Goal: Task Accomplishment & Management: Manage account settings

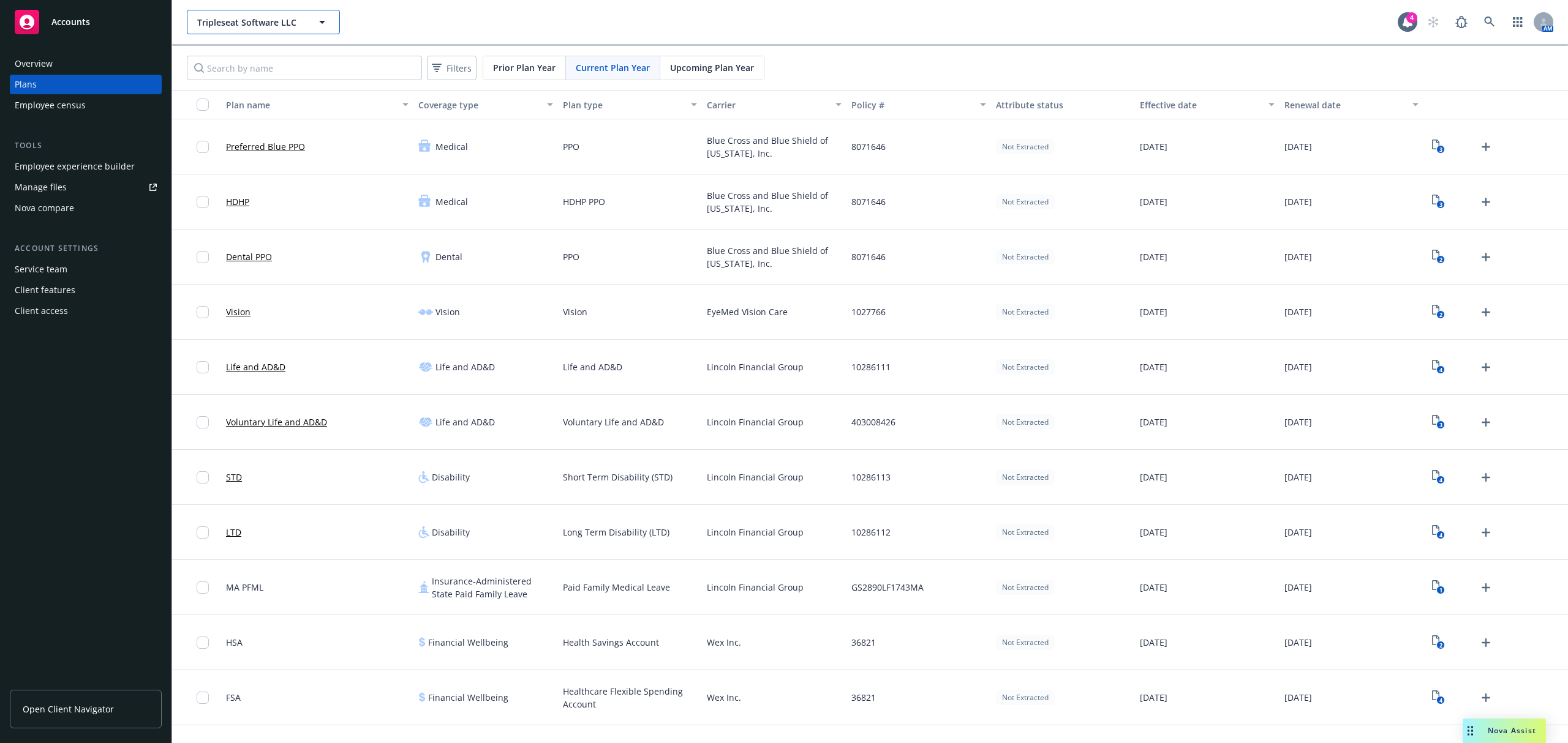
click at [288, 19] on span "Tripleseat Software LLC" at bounding box center [250, 22] width 106 height 13
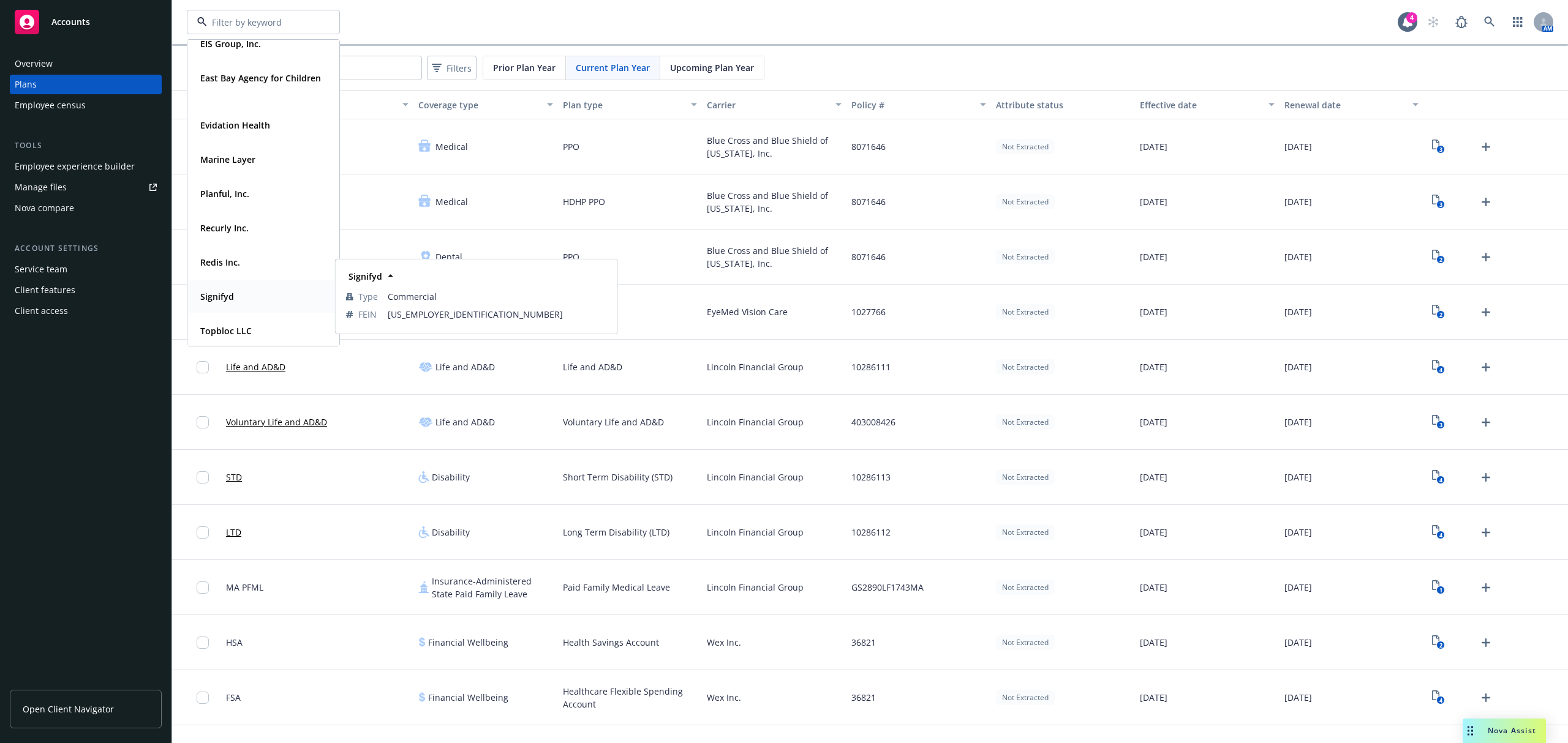
click at [231, 289] on div "Signifyd" at bounding box center [215, 297] width 41 height 18
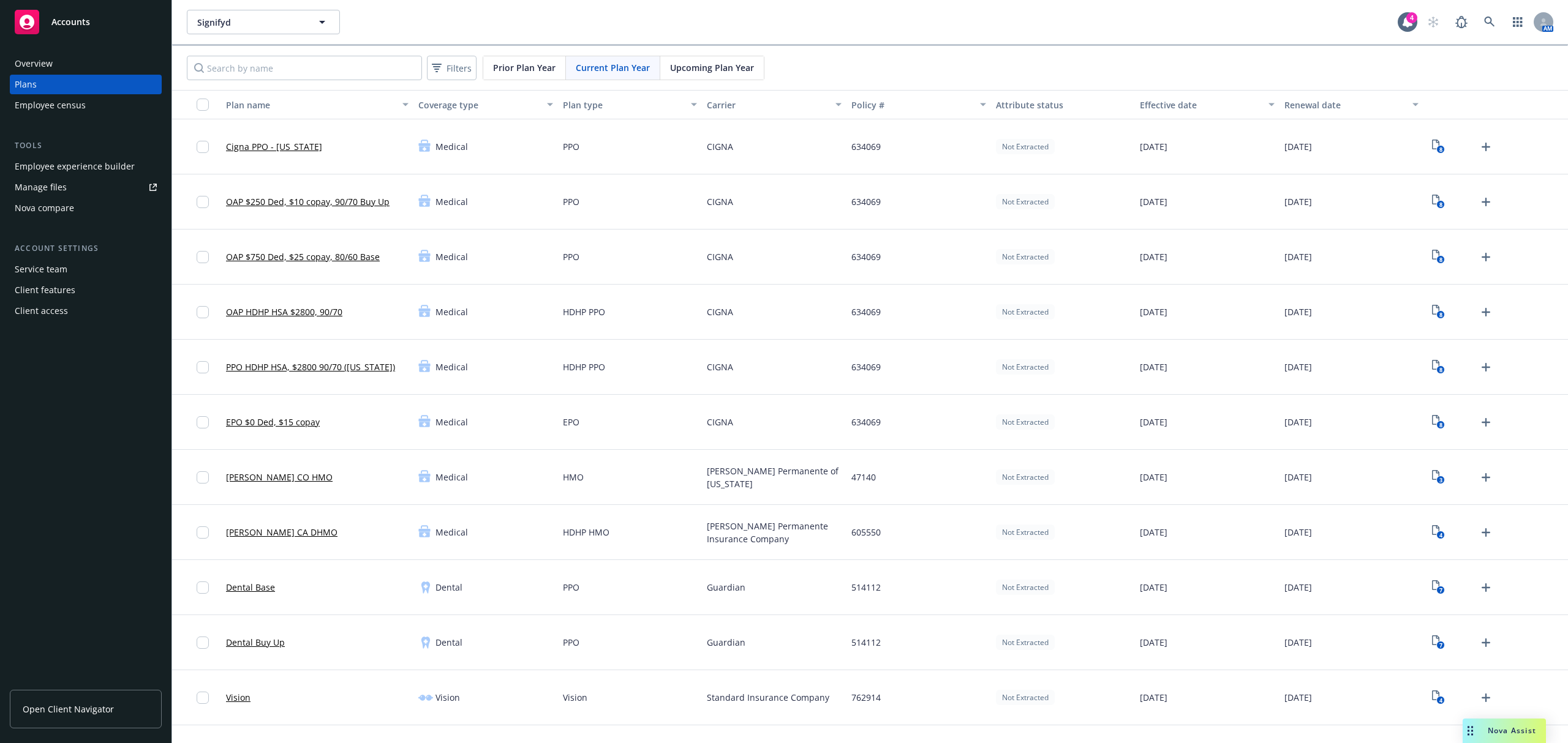
click at [107, 171] on div "Employee experience builder" at bounding box center [74, 166] width 120 height 19
click at [317, 18] on icon "button" at bounding box center [321, 22] width 15 height 15
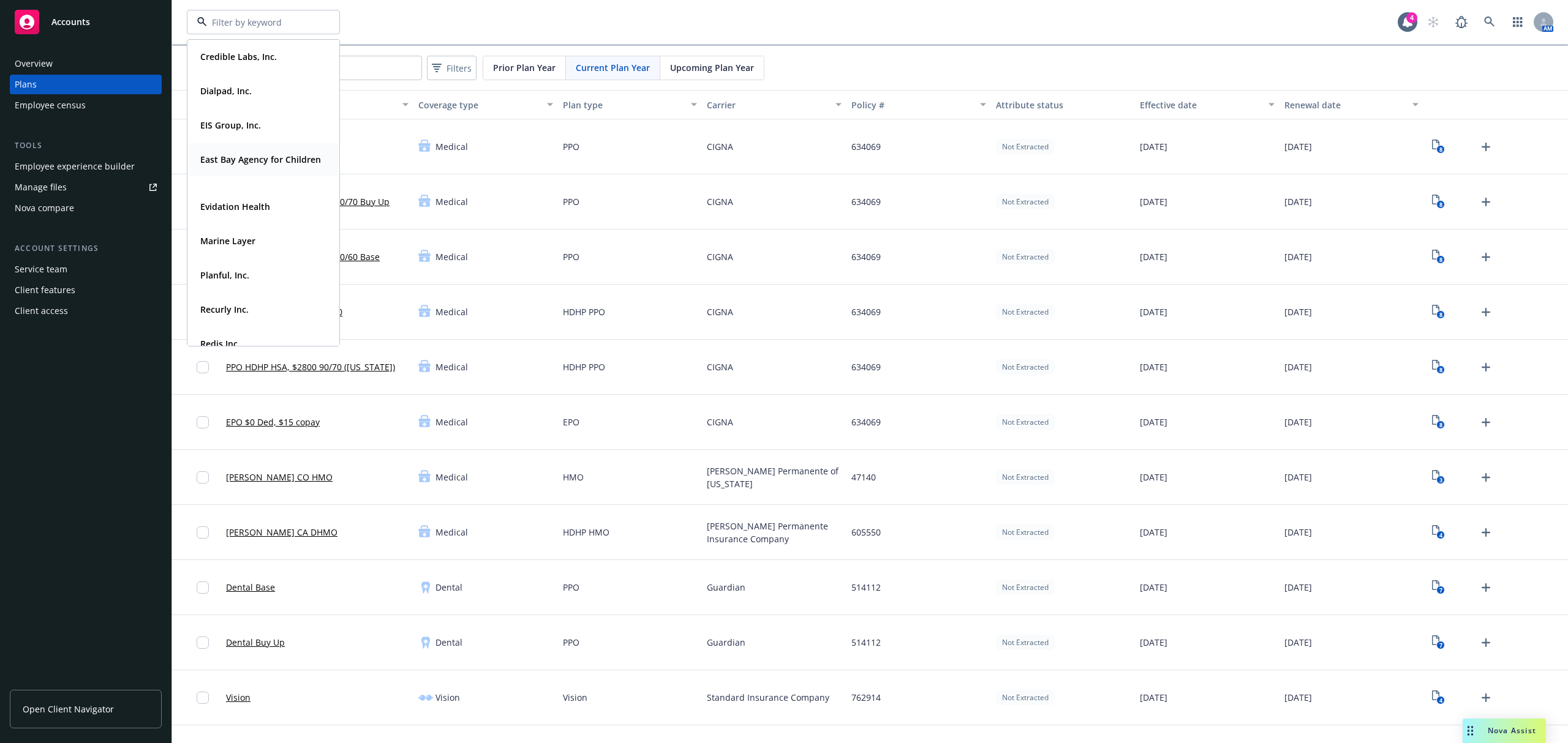
scroll to position [81, 0]
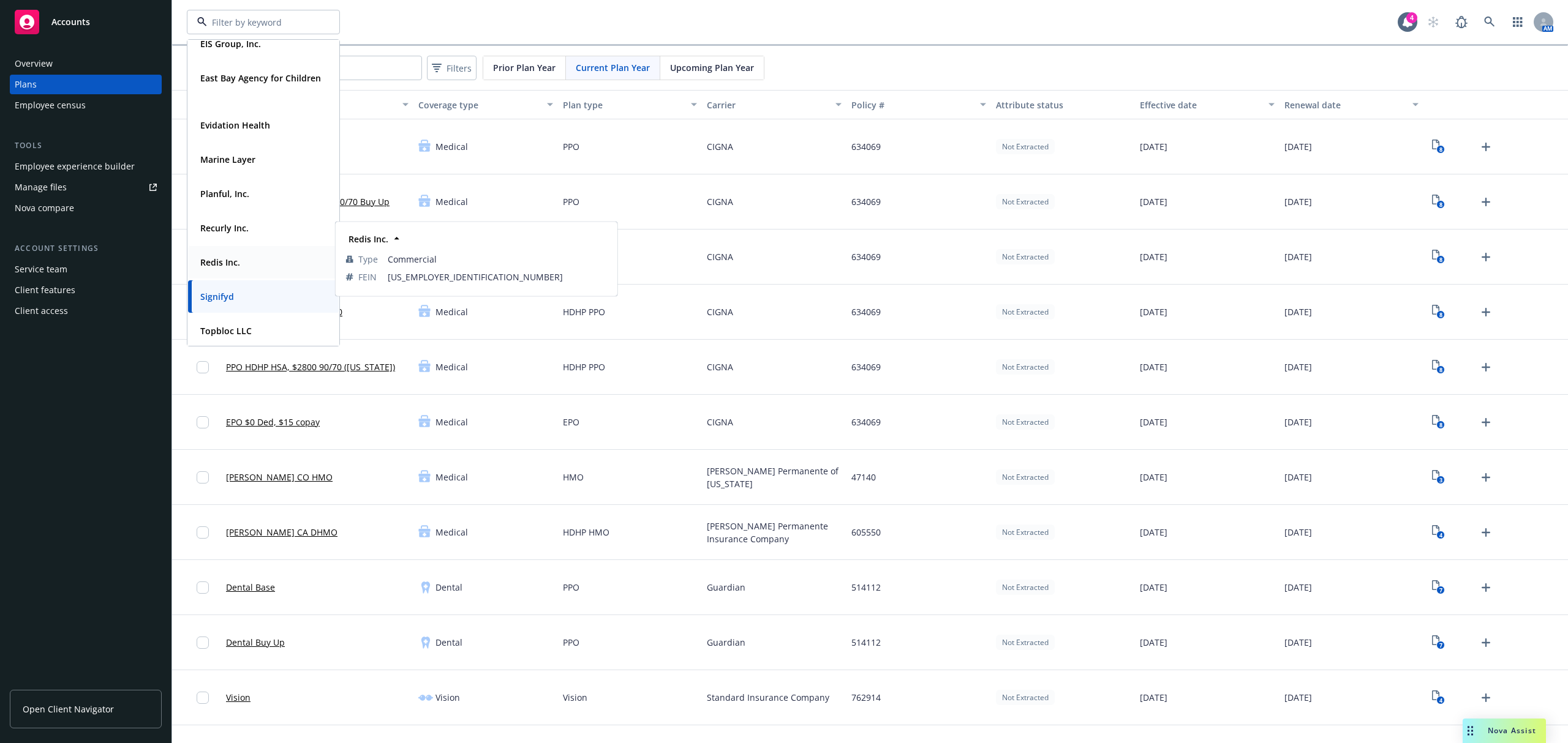
click at [256, 251] on div "Redis Inc. Type Commercial FEIN 90-1013808" at bounding box center [263, 262] width 151 height 33
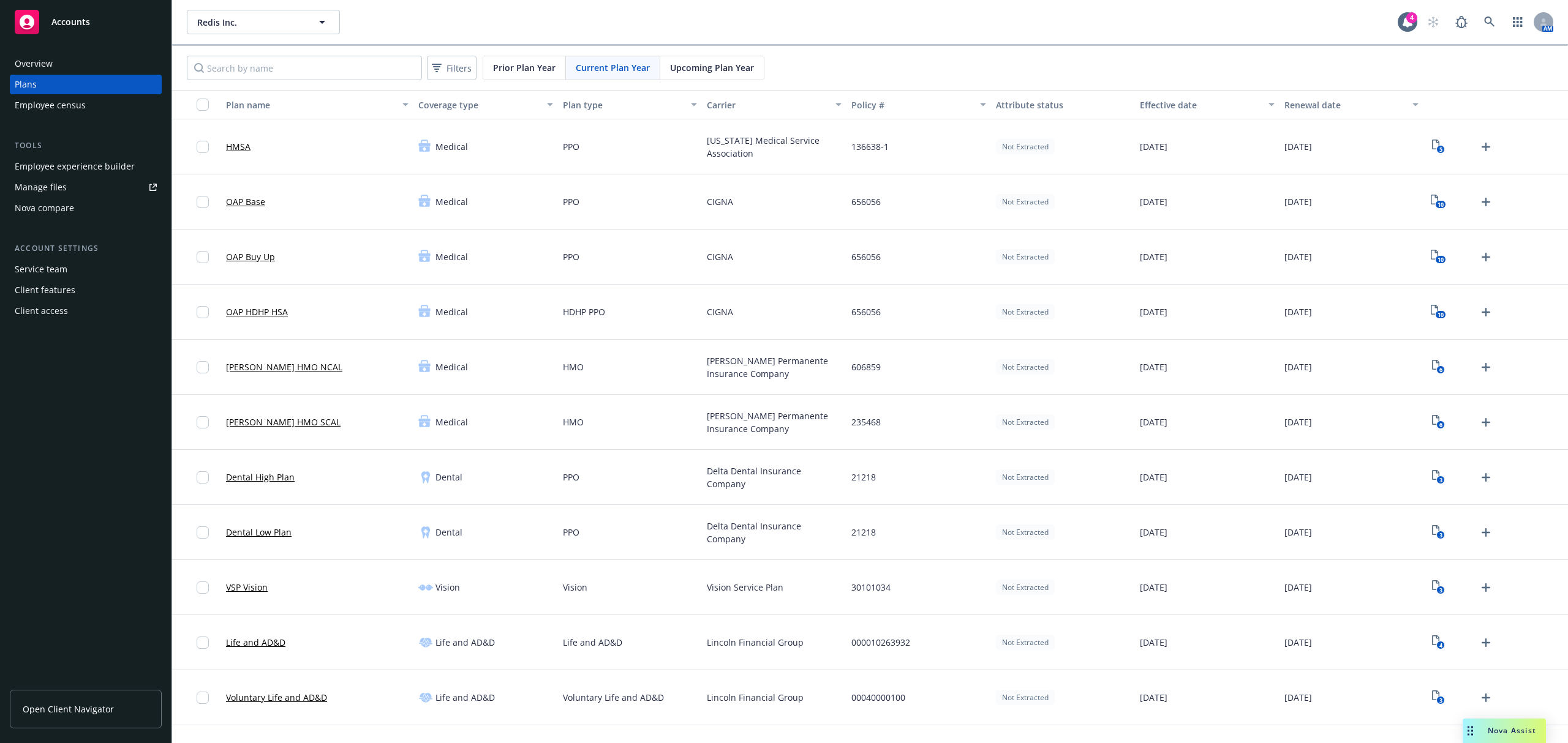
click at [107, 168] on div "Employee experience builder" at bounding box center [74, 166] width 120 height 19
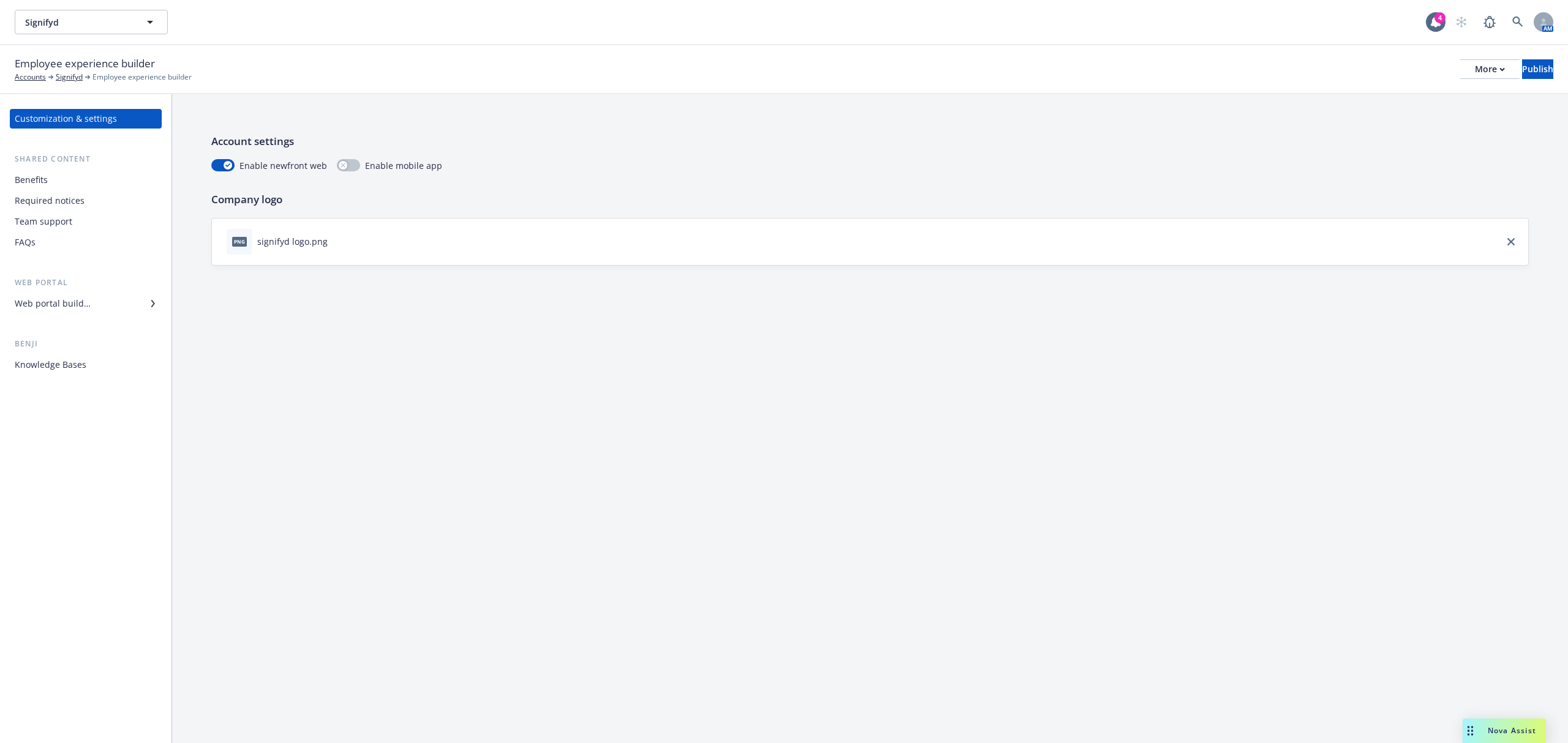
click at [96, 304] on div "Web portal builder" at bounding box center [85, 303] width 142 height 19
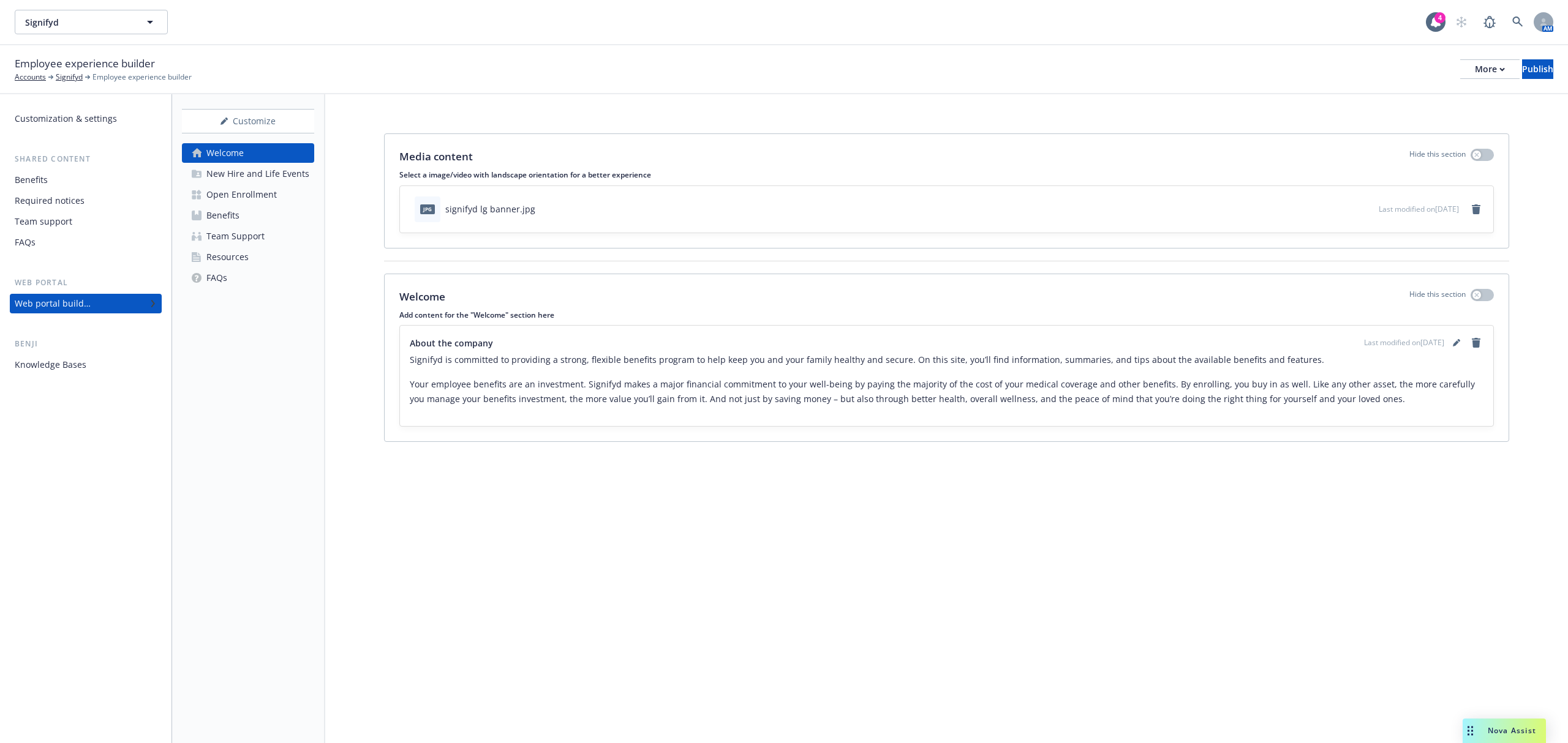
click at [246, 258] on div "Resources" at bounding box center [227, 257] width 42 height 19
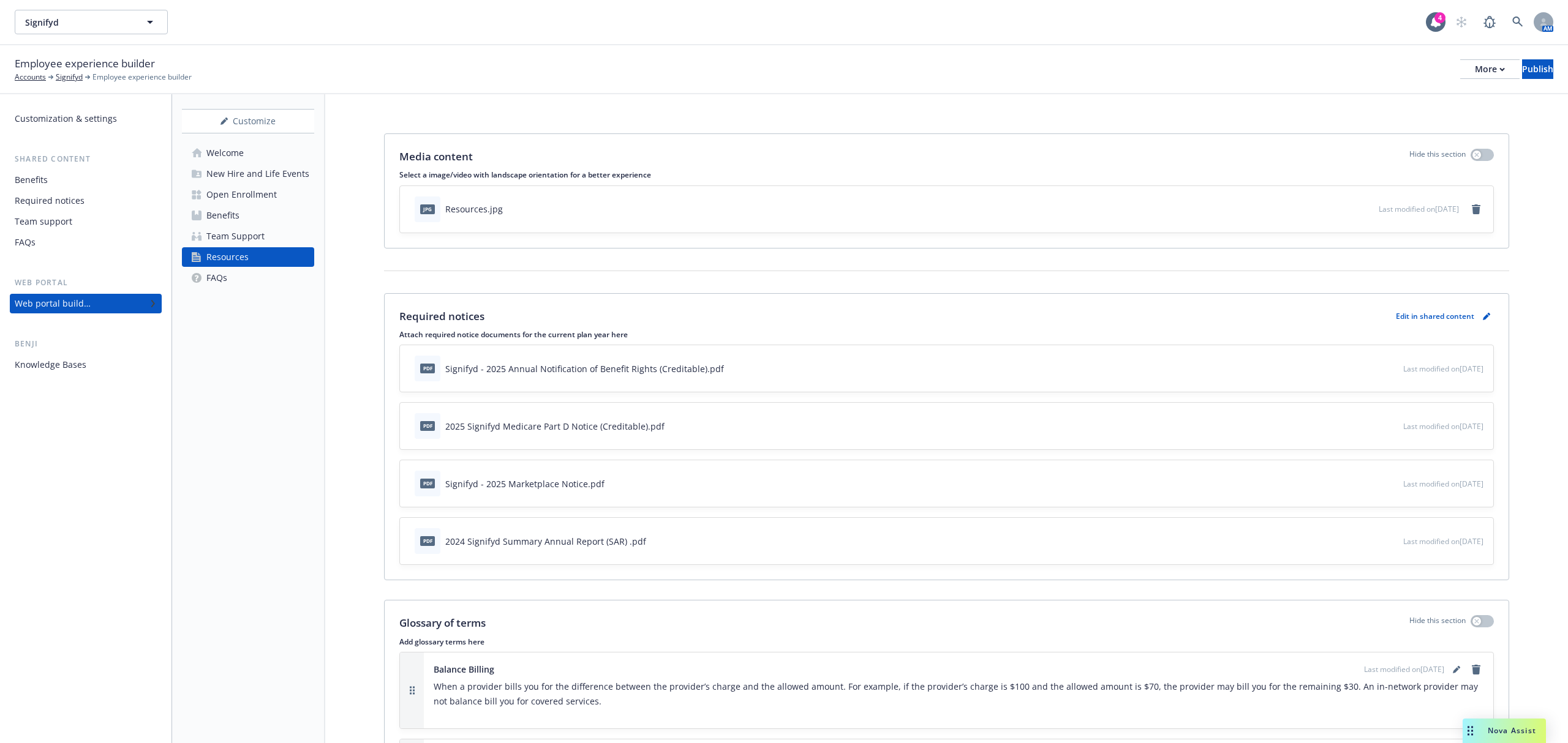
click at [1386, 366] on icon "preview file" at bounding box center [1392, 368] width 11 height 8
click at [1367, 484] on icon "download file" at bounding box center [1371, 481] width 8 height 8
click at [1479, 318] on link "pencil" at bounding box center [1486, 316] width 15 height 15
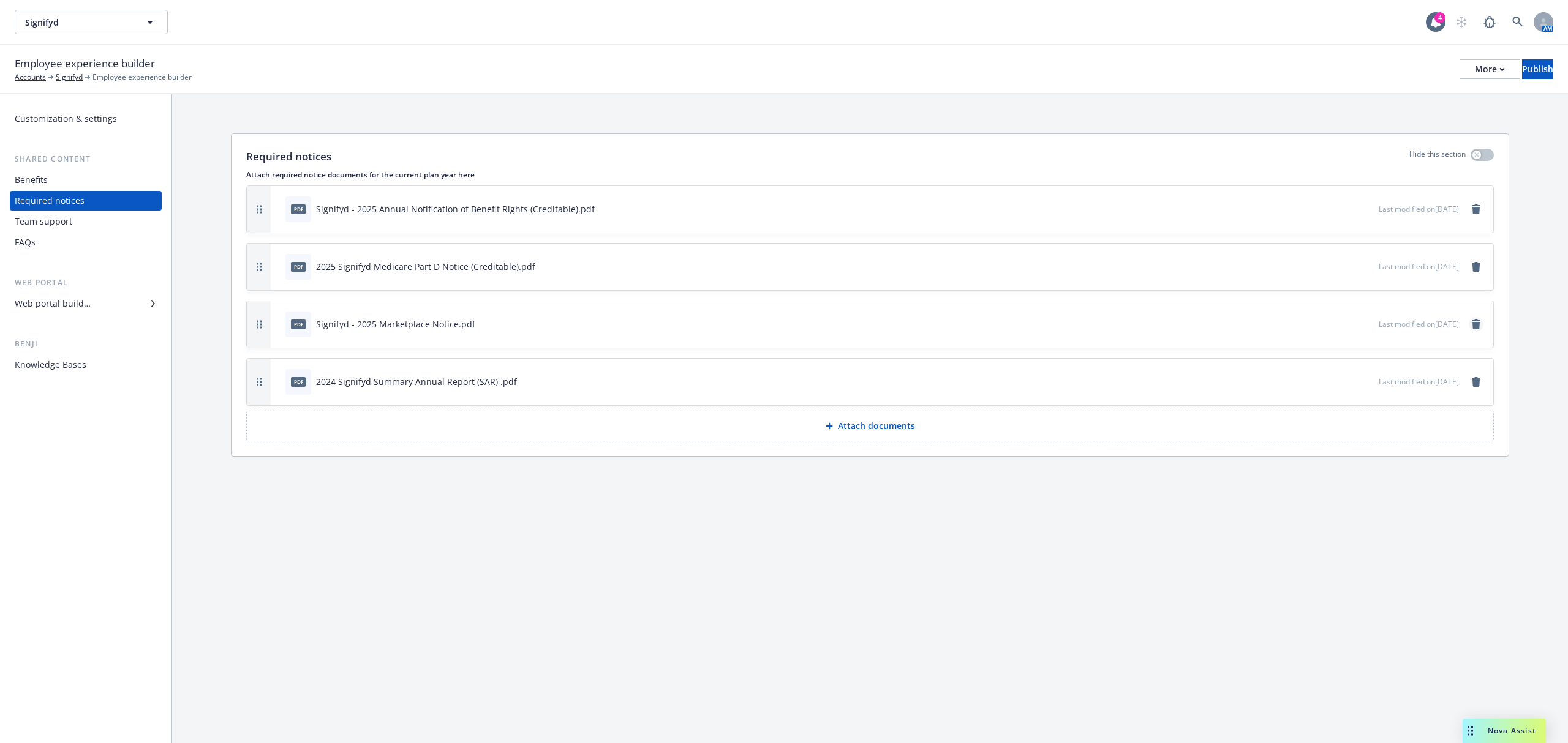
click at [1474, 325] on icon "remove" at bounding box center [1476, 325] width 8 height 10
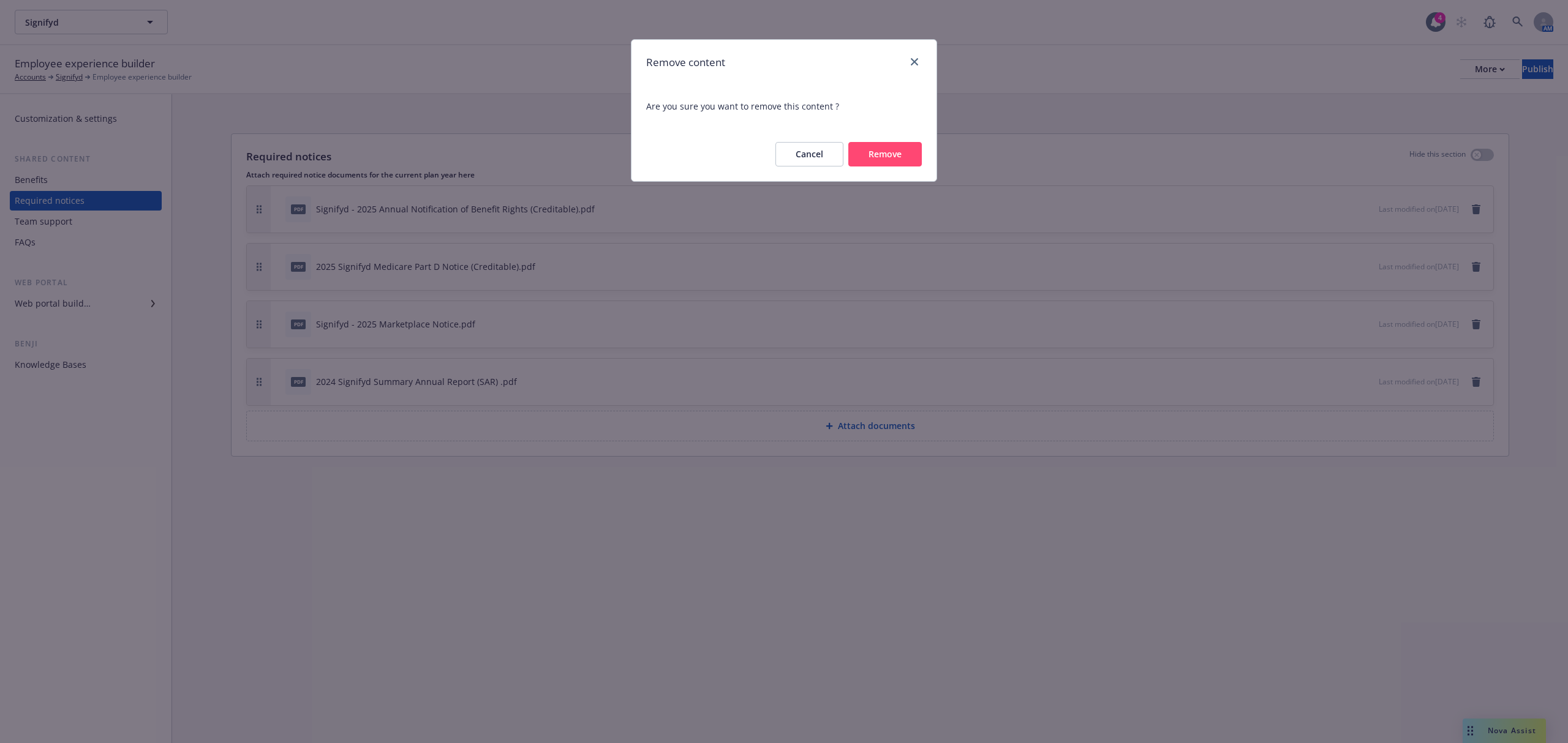
click at [917, 160] on button "Remove" at bounding box center [885, 154] width 74 height 24
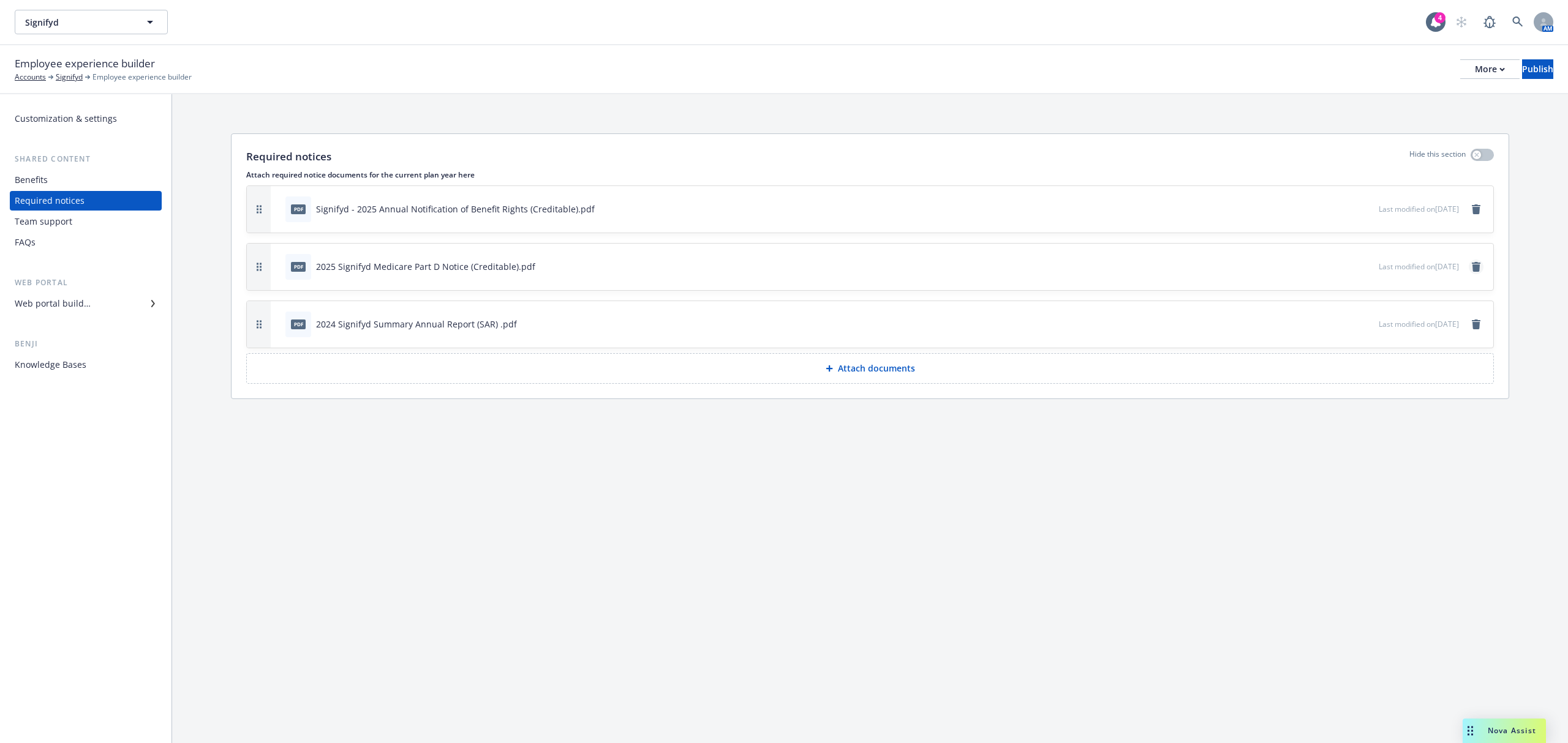
click at [1473, 268] on icon "remove" at bounding box center [1476, 267] width 8 height 10
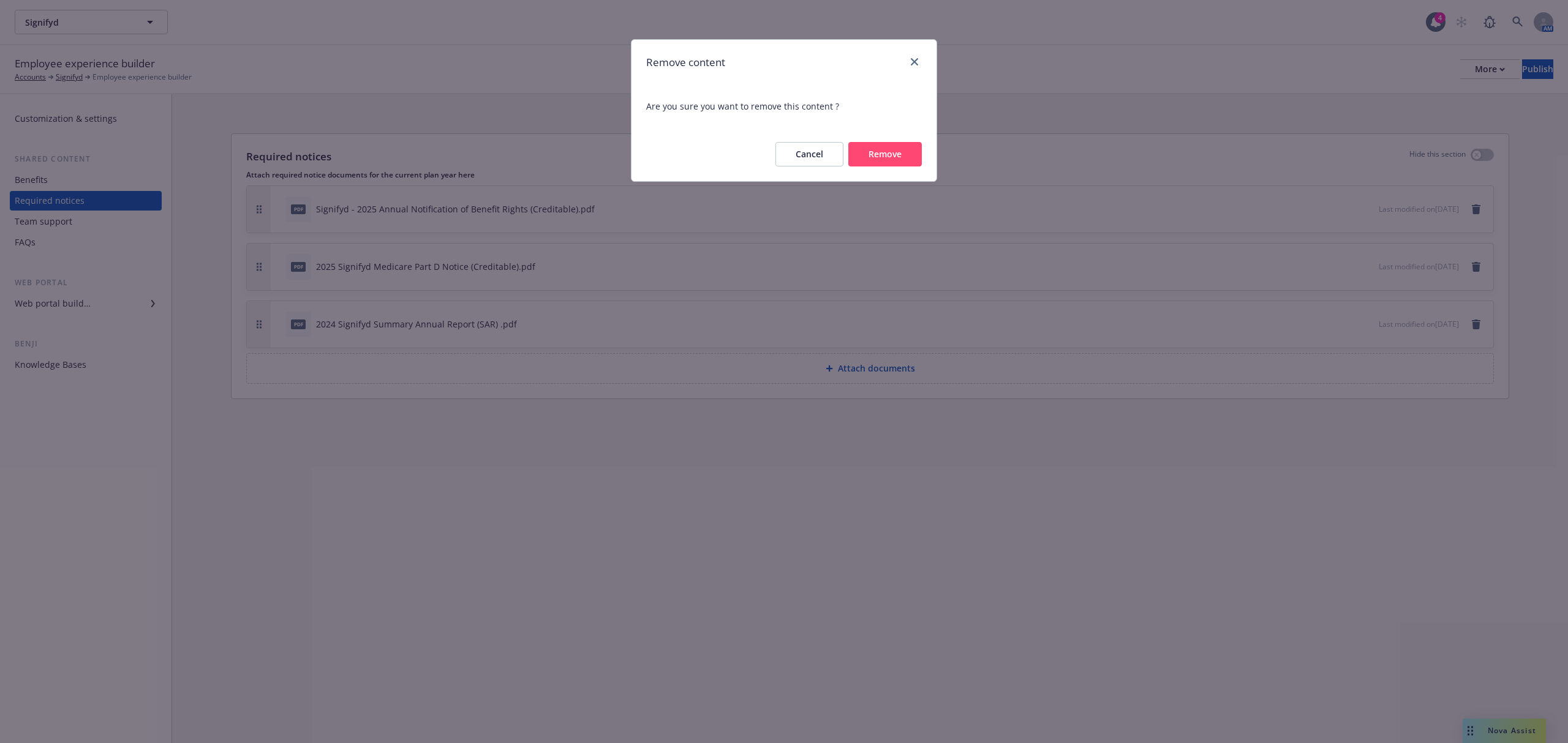
click at [897, 157] on button "Remove" at bounding box center [885, 154] width 74 height 24
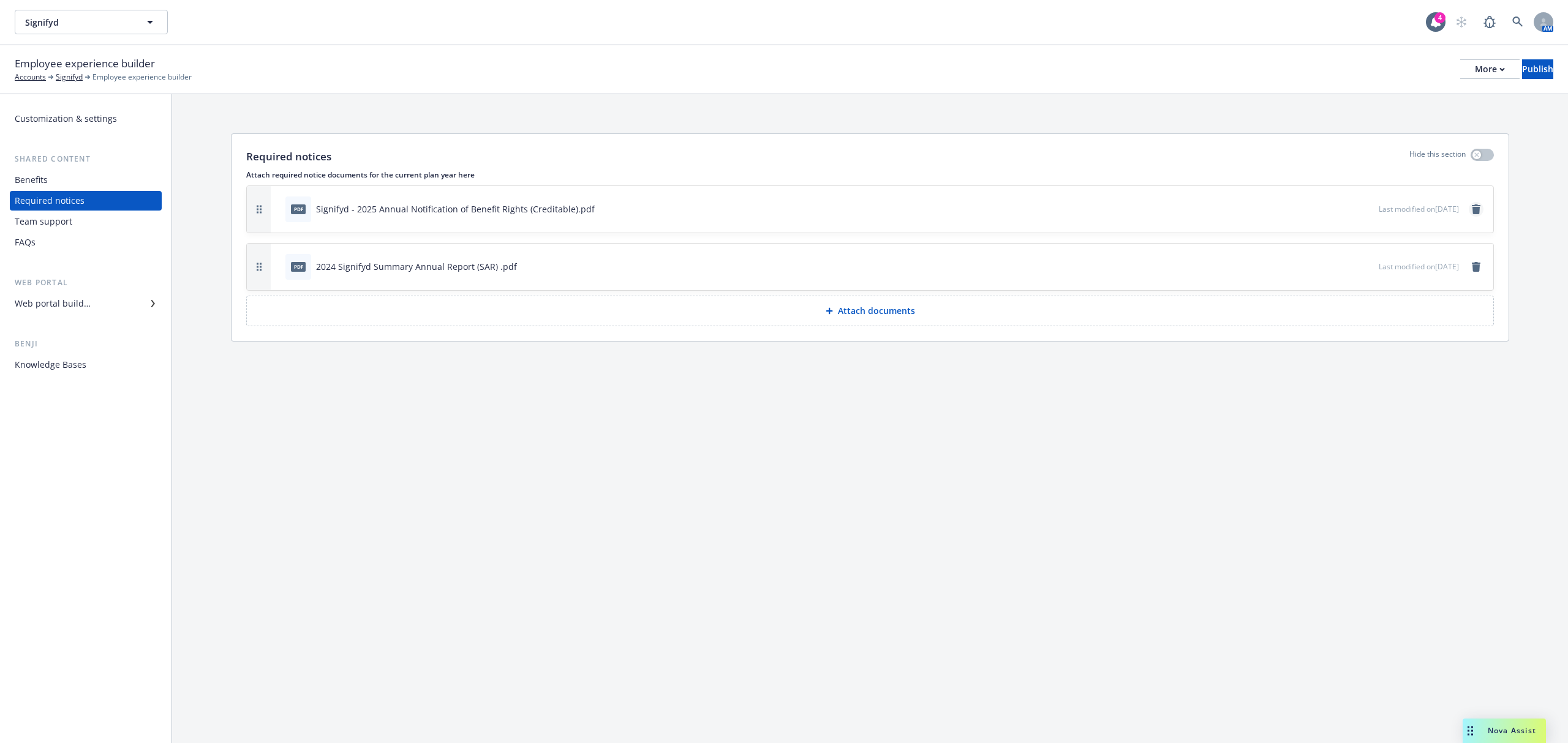
click at [1474, 211] on icon "remove" at bounding box center [1476, 210] width 8 height 10
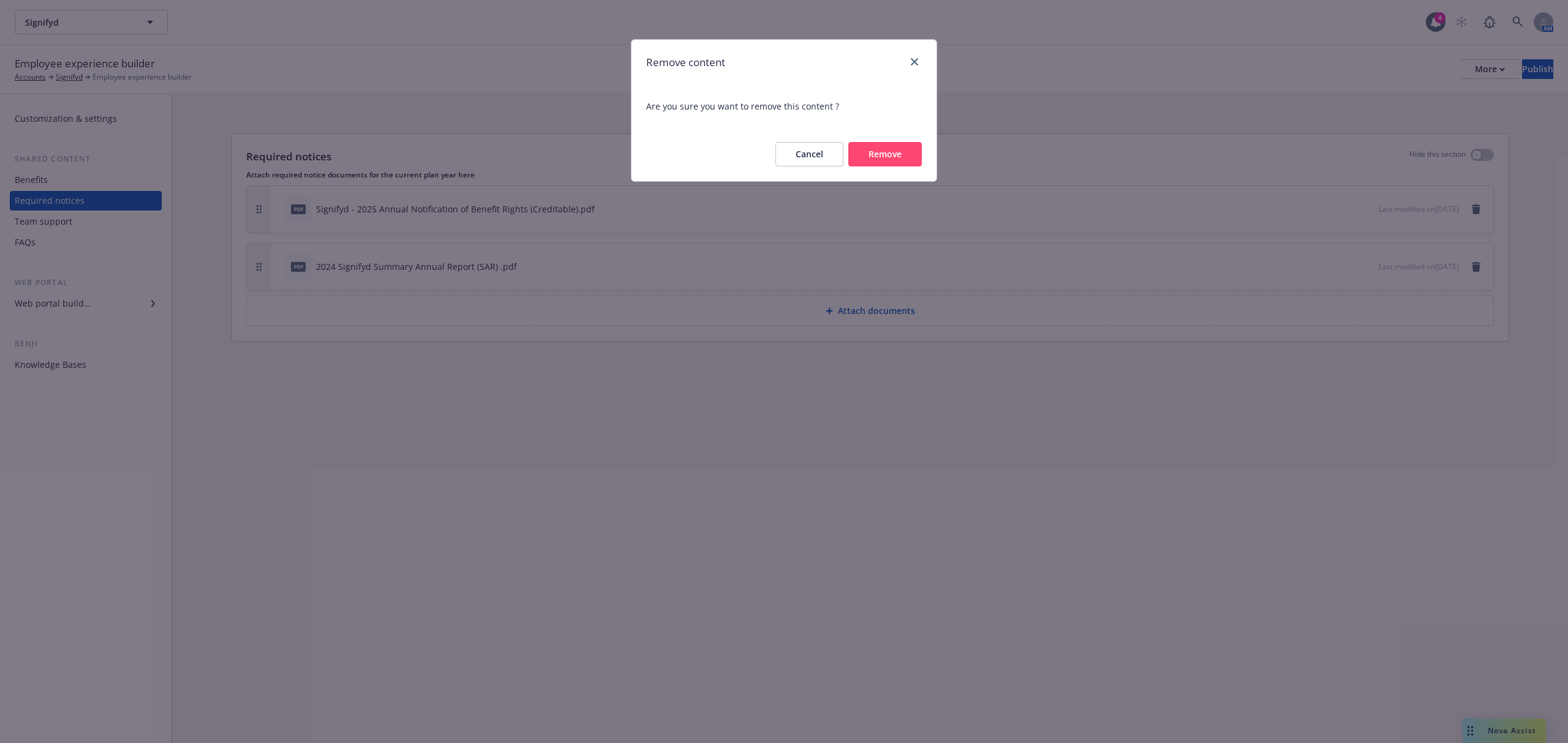
click at [911, 149] on button "Remove" at bounding box center [885, 154] width 74 height 24
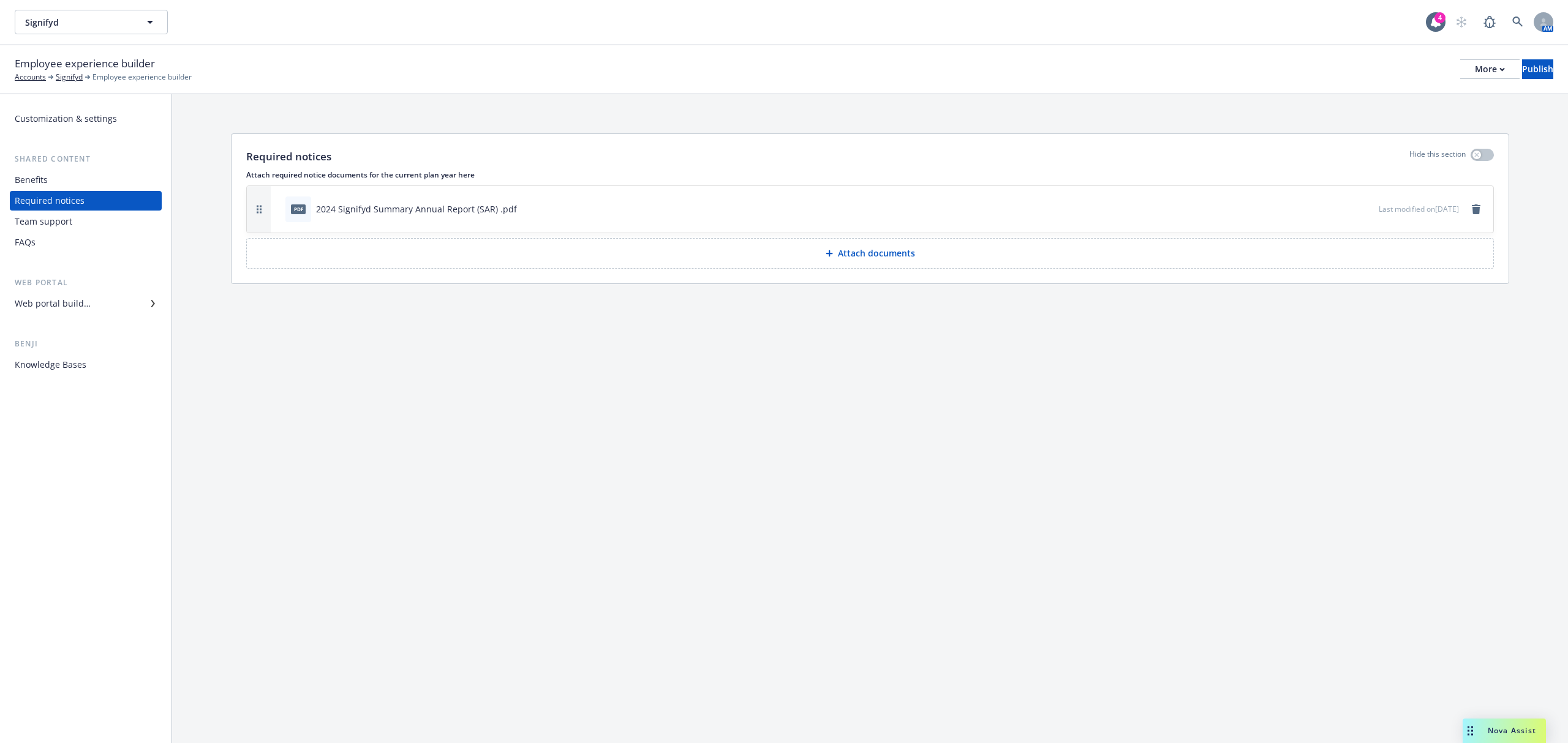
click at [904, 250] on p "Attach documents" at bounding box center [876, 253] width 77 height 12
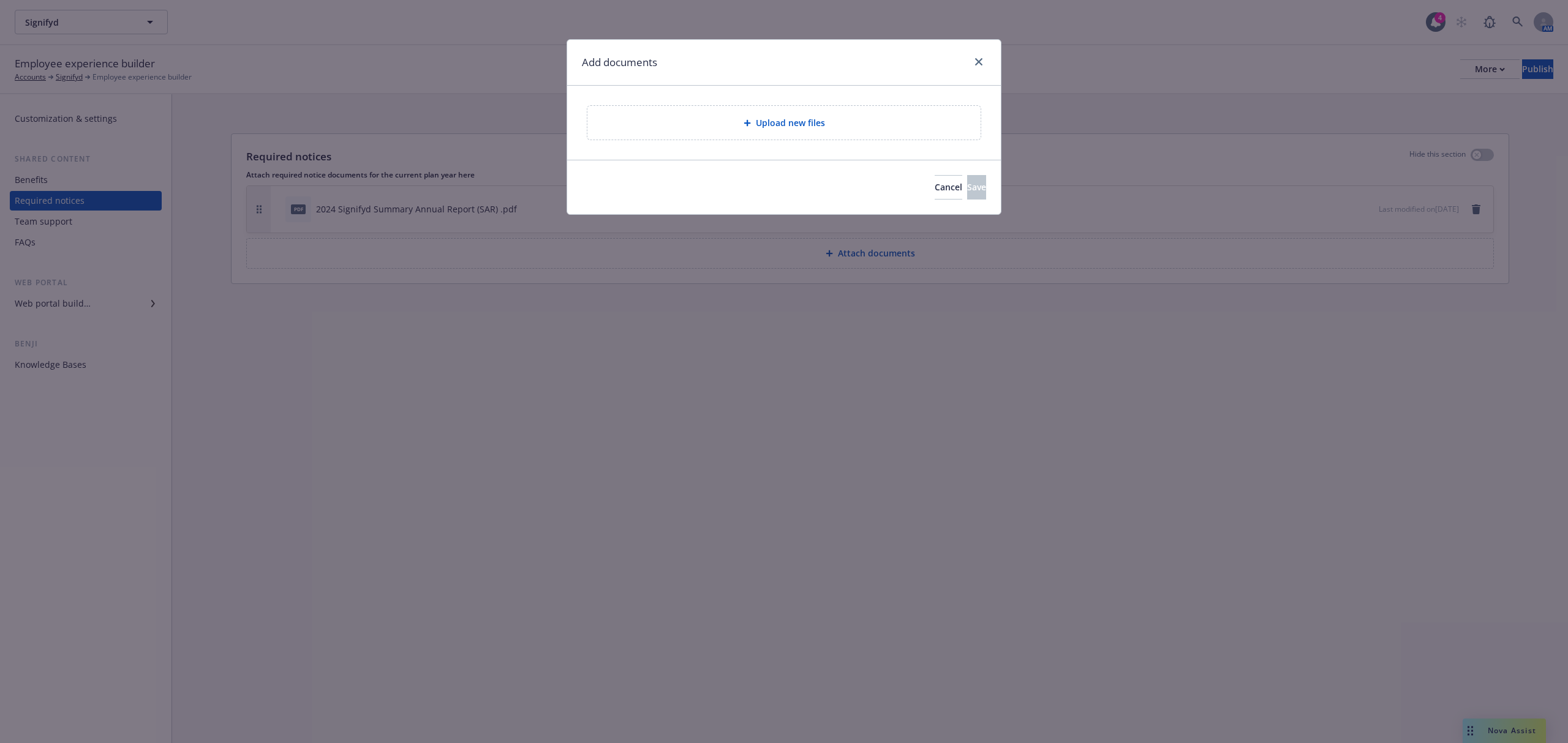
drag, startPoint x: 731, startPoint y: 96, endPoint x: 734, endPoint y: 107, distance: 11.4
click at [731, 98] on div "Upload new files" at bounding box center [784, 123] width 434 height 74
click at [739, 117] on div "Upload new files" at bounding box center [784, 123] width 373 height 14
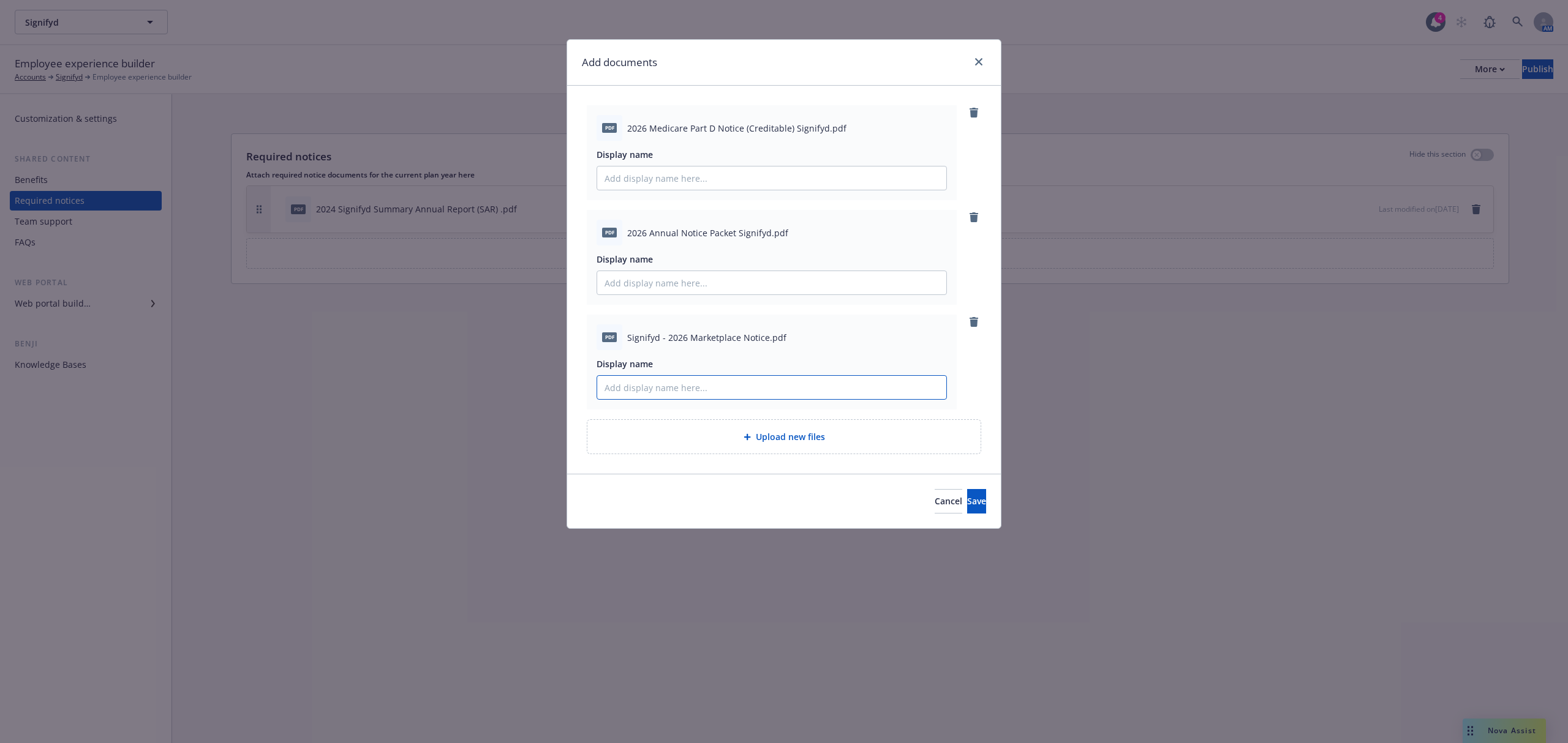
click at [725, 392] on input "Display name" at bounding box center [771, 388] width 349 height 24
type input "2026 Marketplace Notice Signifyd"
click at [967, 495] on button "Save" at bounding box center [976, 501] width 19 height 24
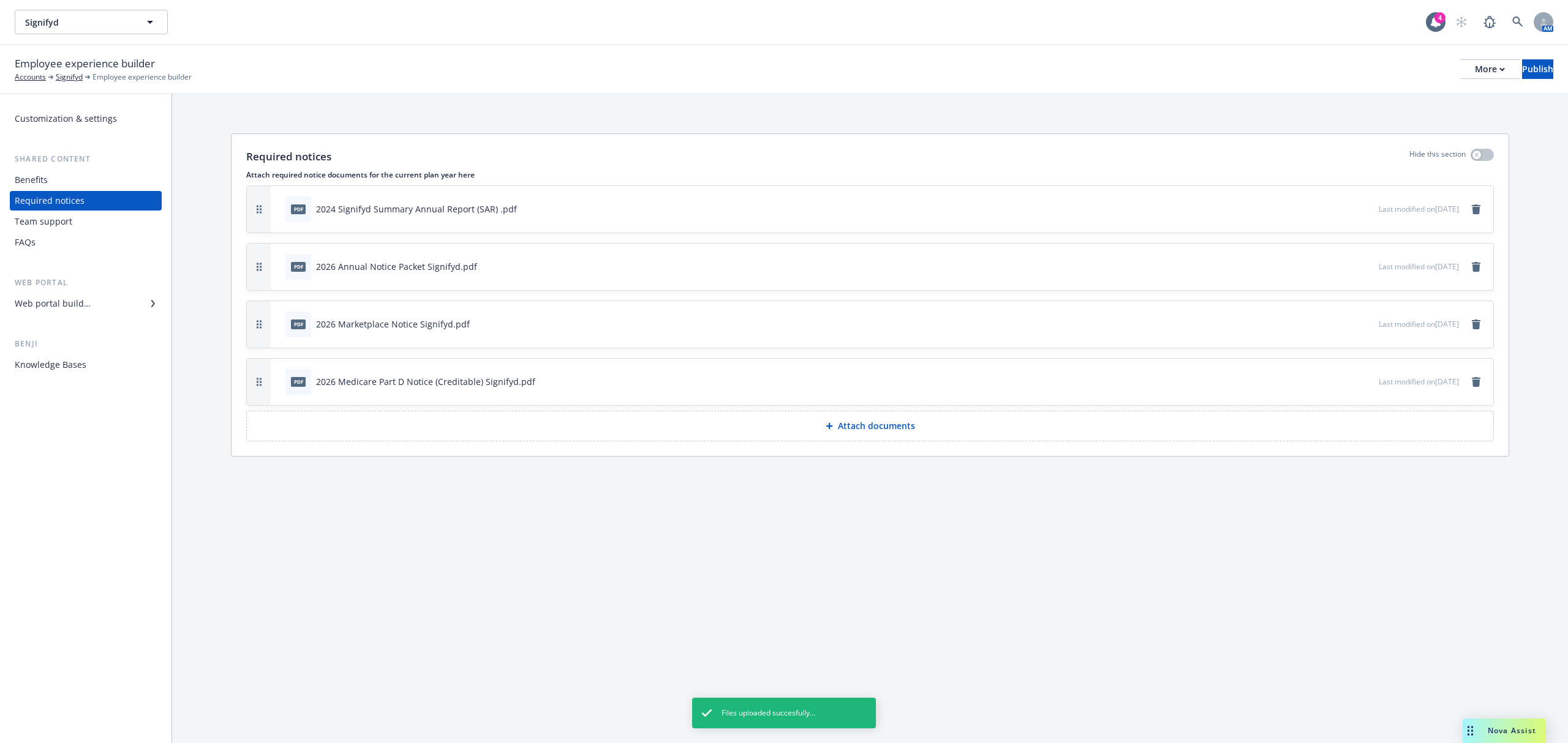
click at [459, 551] on div "Required notices Hide this section Attach required notice documents for the cur…" at bounding box center [870, 418] width 1396 height 649
click at [1464, 82] on div "Employee experience builder Accounts Signifyd Employee experience builder More …" at bounding box center [784, 69] width 1538 height 27
click at [1474, 77] on div "More" at bounding box center [1489, 69] width 30 height 18
click at [1426, 120] on link "Copy portal link" at bounding box center [1388, 120] width 181 height 24
click at [1521, 69] on button "Publish" at bounding box center [1537, 69] width 31 height 19
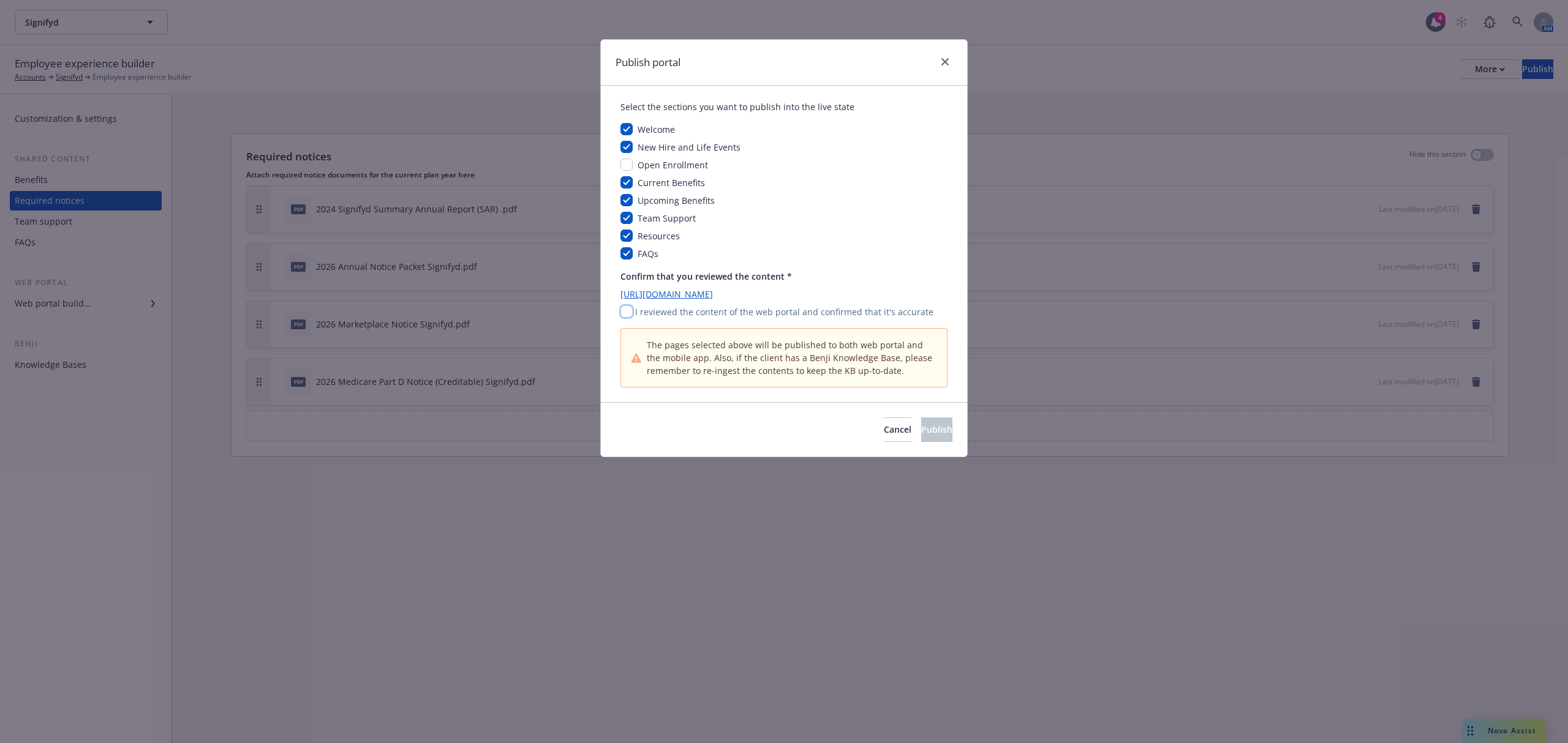
click at [630, 312] on input "checkbox" at bounding box center [627, 311] width 12 height 12
checkbox input "true"
click at [630, 130] on input "checkbox" at bounding box center [627, 129] width 12 height 12
checkbox input "false"
click at [630, 143] on input "checkbox" at bounding box center [627, 147] width 12 height 12
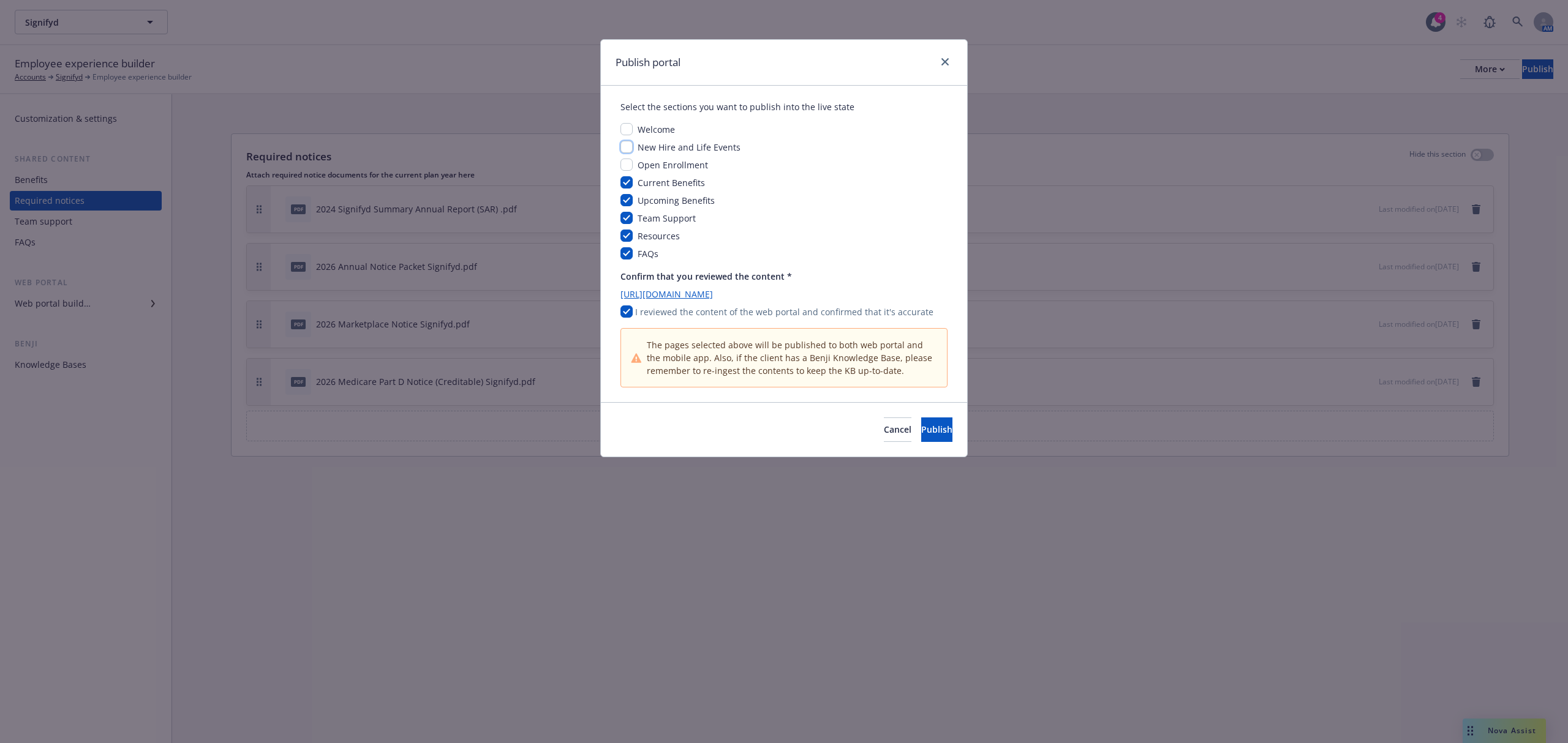
click at [630, 148] on input "checkbox" at bounding box center [627, 147] width 12 height 12
checkbox input "true"
click at [628, 125] on input "checkbox" at bounding box center [627, 129] width 12 height 12
checkbox input "true"
click at [932, 436] on button "Publish" at bounding box center [936, 429] width 31 height 24
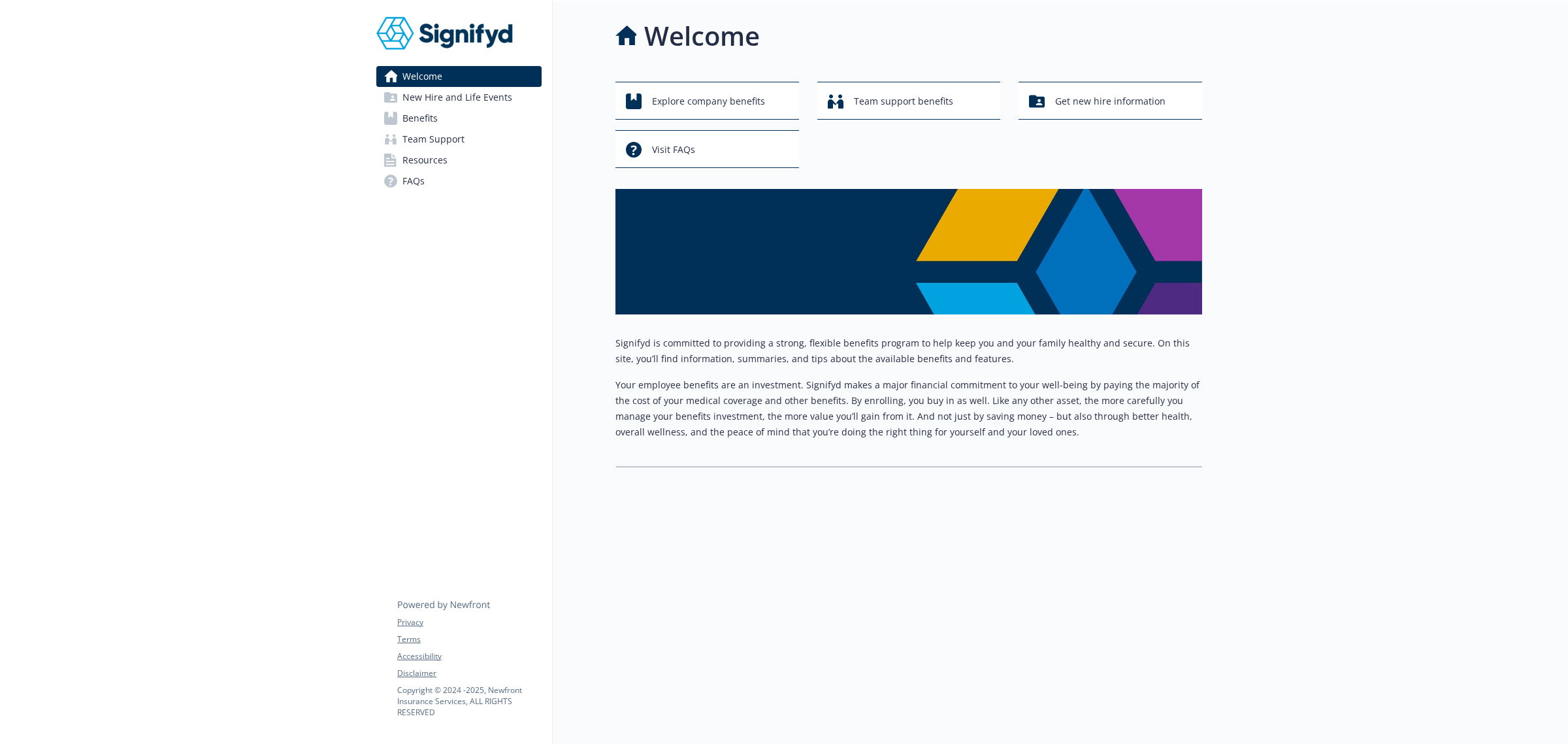
click at [441, 153] on span "Resources" at bounding box center [424, 160] width 45 height 21
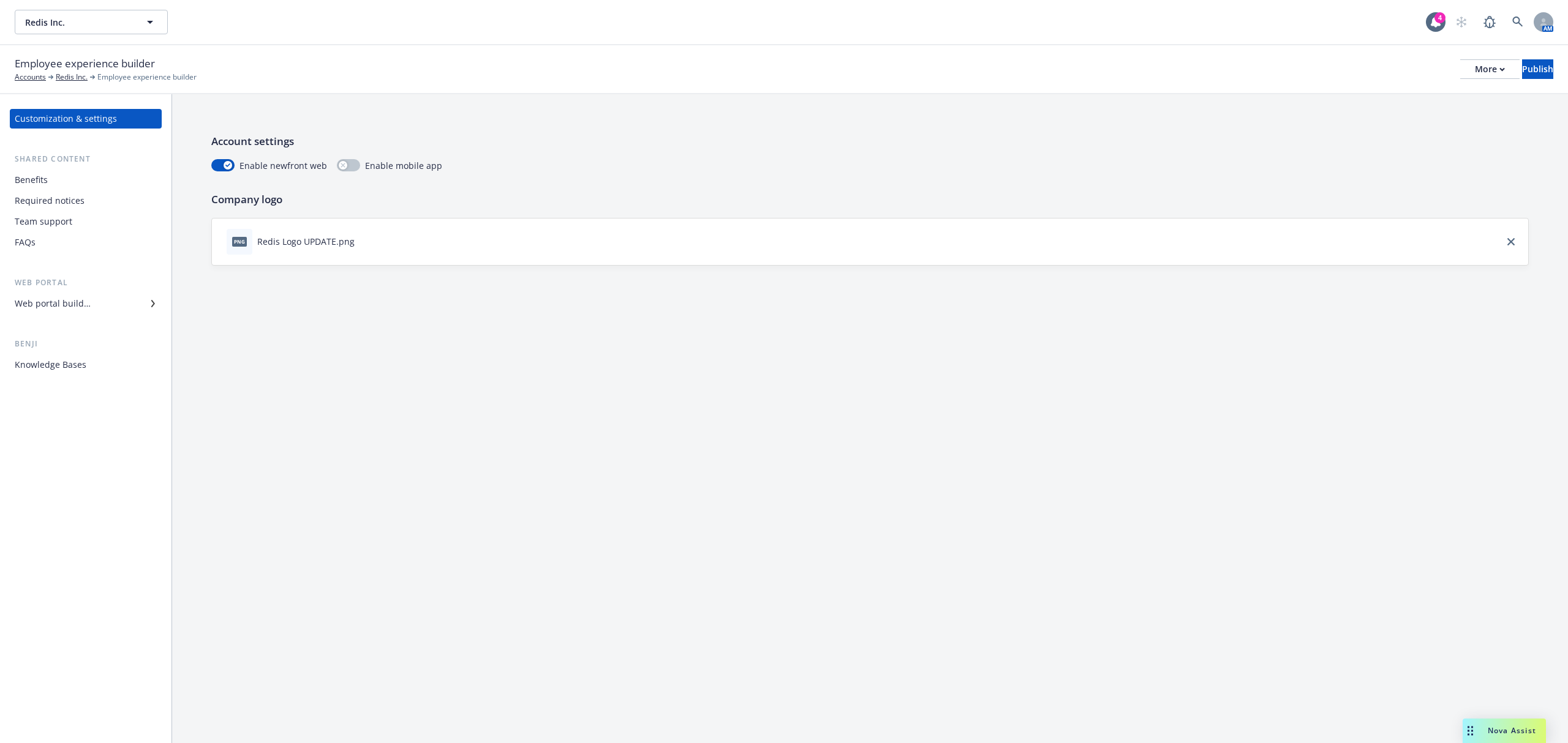
click at [44, 300] on div "Web portal builder" at bounding box center [52, 303] width 76 height 19
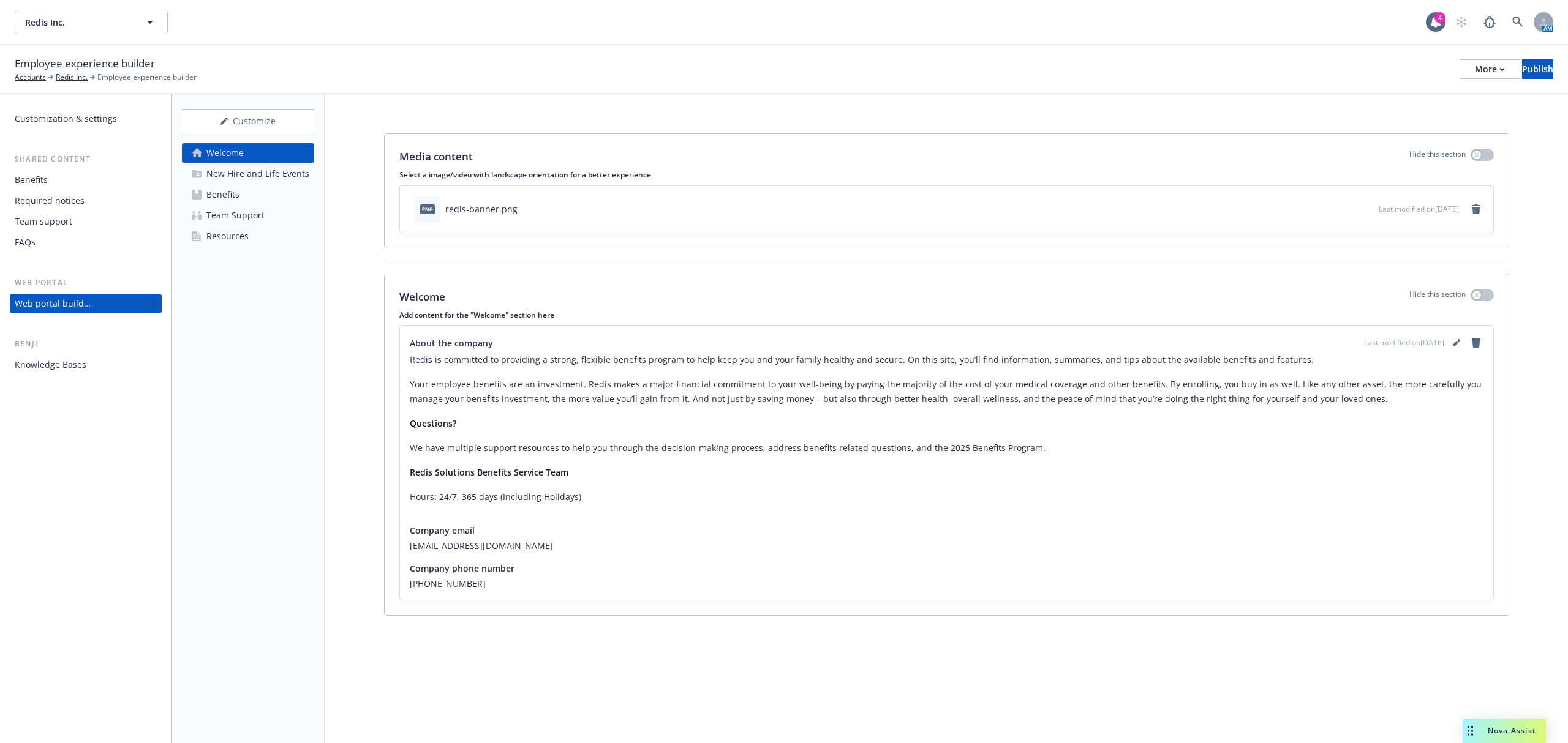
click at [246, 194] on link "Benefits" at bounding box center [248, 194] width 133 height 19
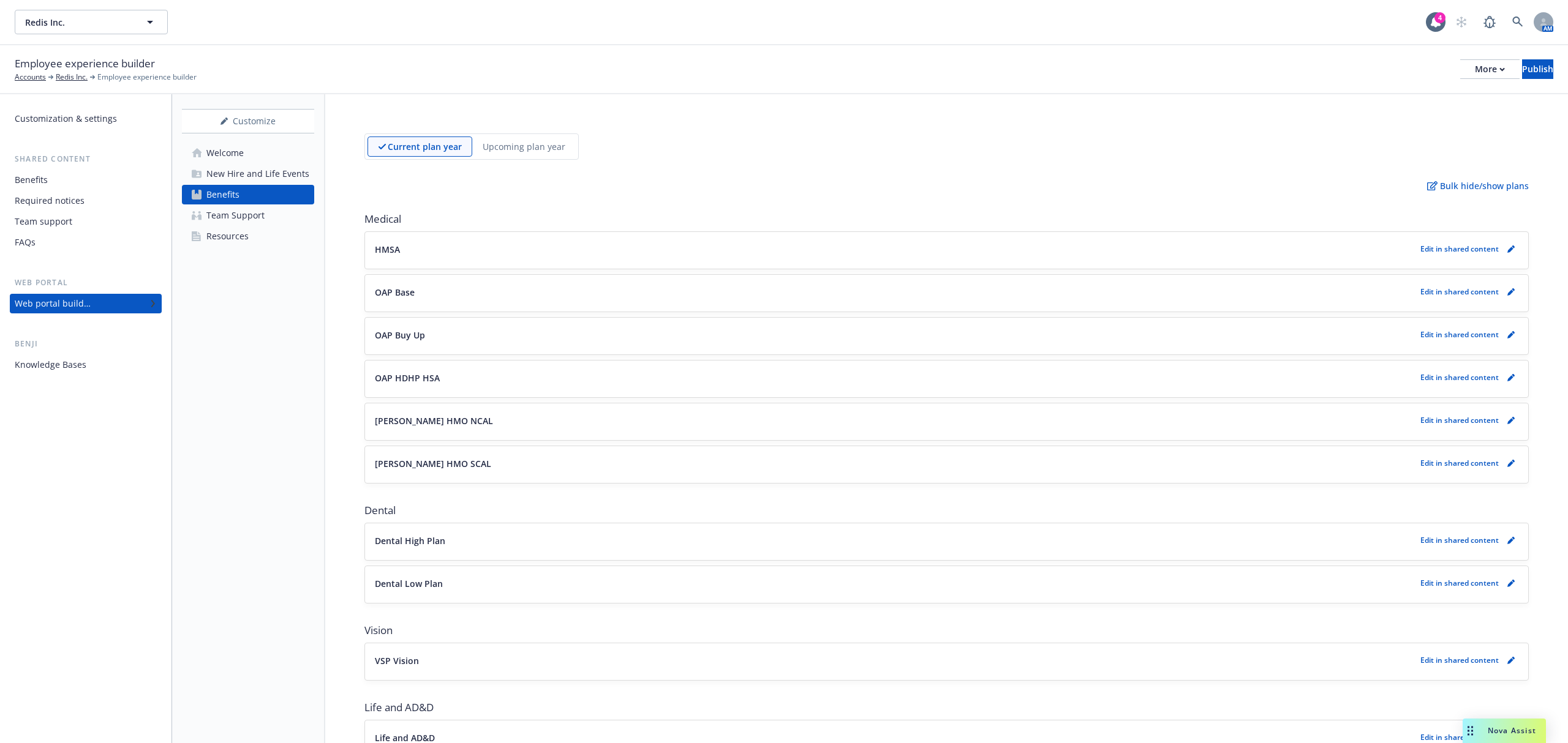
click at [244, 214] on div "Team Support" at bounding box center [235, 215] width 58 height 19
